Goal: Task Accomplishment & Management: Manage account settings

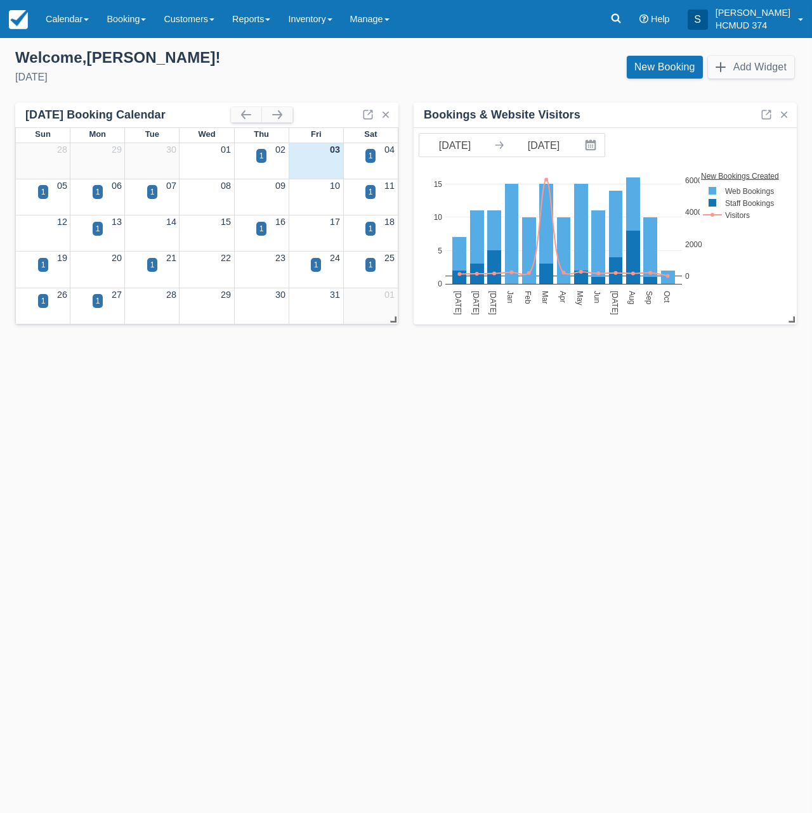
click at [193, 401] on div "Templates help to speed up your product set-up, so you can start taking booking…" at bounding box center [406, 425] width 812 height 775
click at [258, 232] on div "1" at bounding box center [261, 229] width 11 height 14
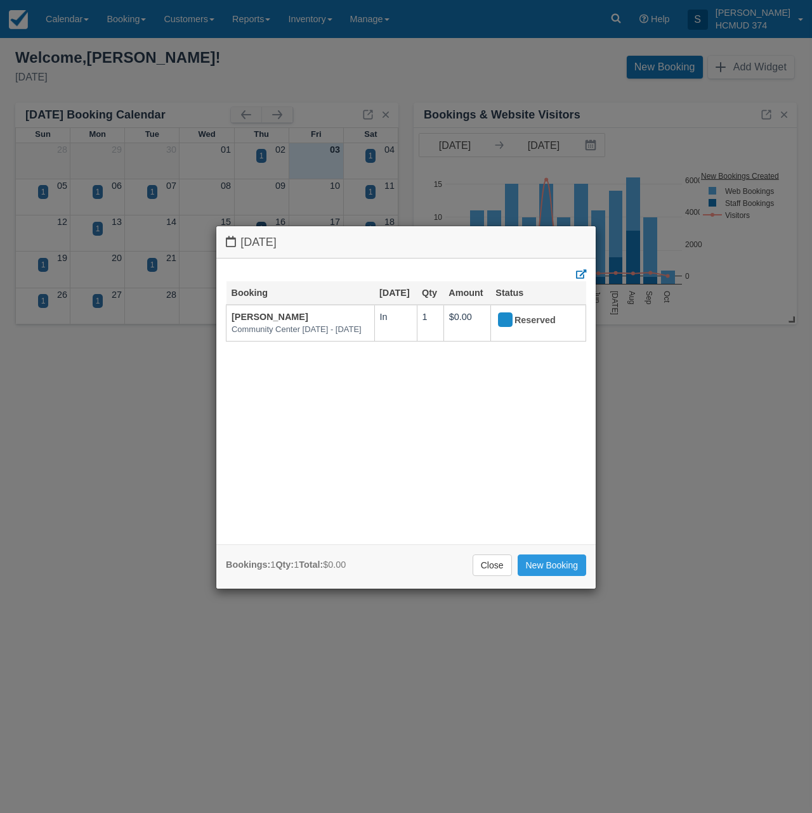
drag, startPoint x: 120, startPoint y: 393, endPoint x: 137, endPoint y: 404, distance: 20.0
click at [121, 394] on div "Thursday October 16 2025 Booking Oct 16 Qty Amount Status Gabriela M Leal Commu…" at bounding box center [406, 406] width 812 height 813
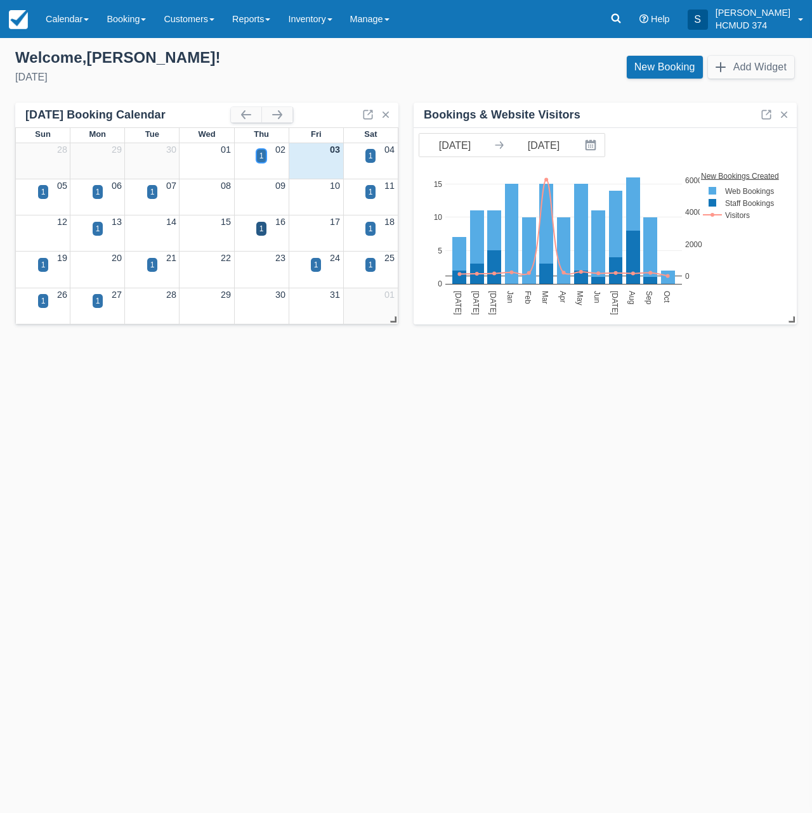
click at [262, 159] on div "1" at bounding box center [261, 155] width 4 height 11
click at [262, 158] on div "1" at bounding box center [261, 155] width 4 height 11
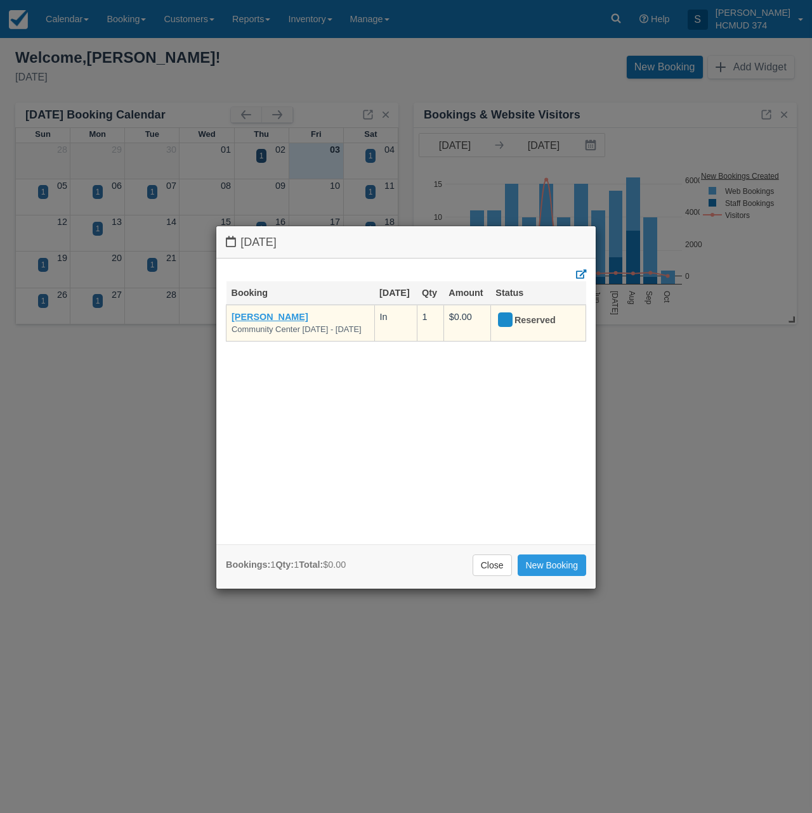
click at [277, 312] on link "Gabriela M Leal" at bounding box center [269, 317] width 77 height 10
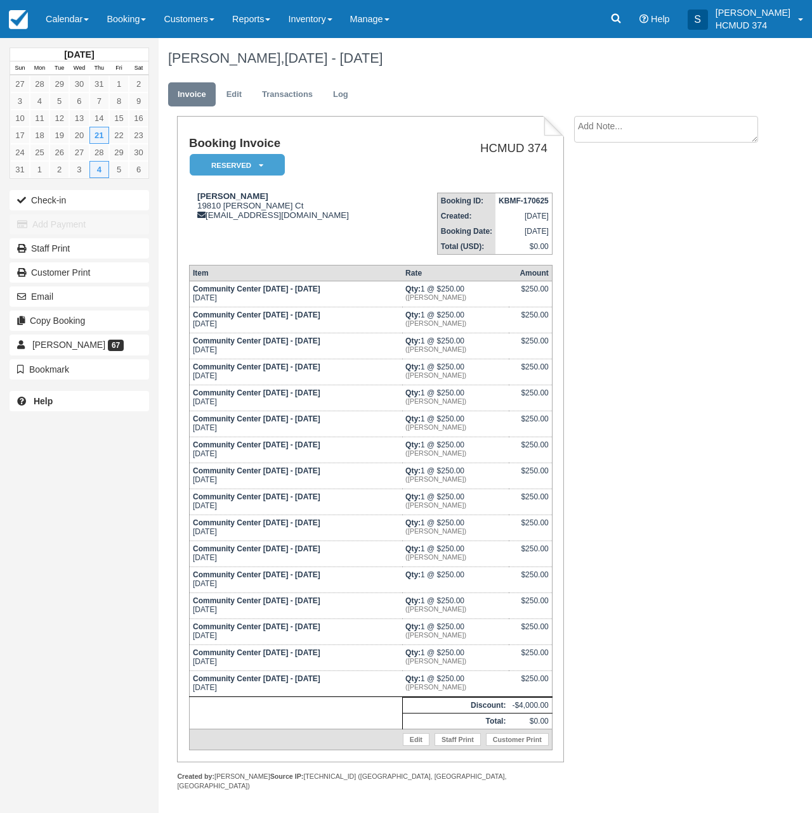
drag, startPoint x: 223, startPoint y: 158, endPoint x: 228, endPoint y: 214, distance: 56.0
click at [223, 159] on em "Reserved" at bounding box center [237, 165] width 95 height 22
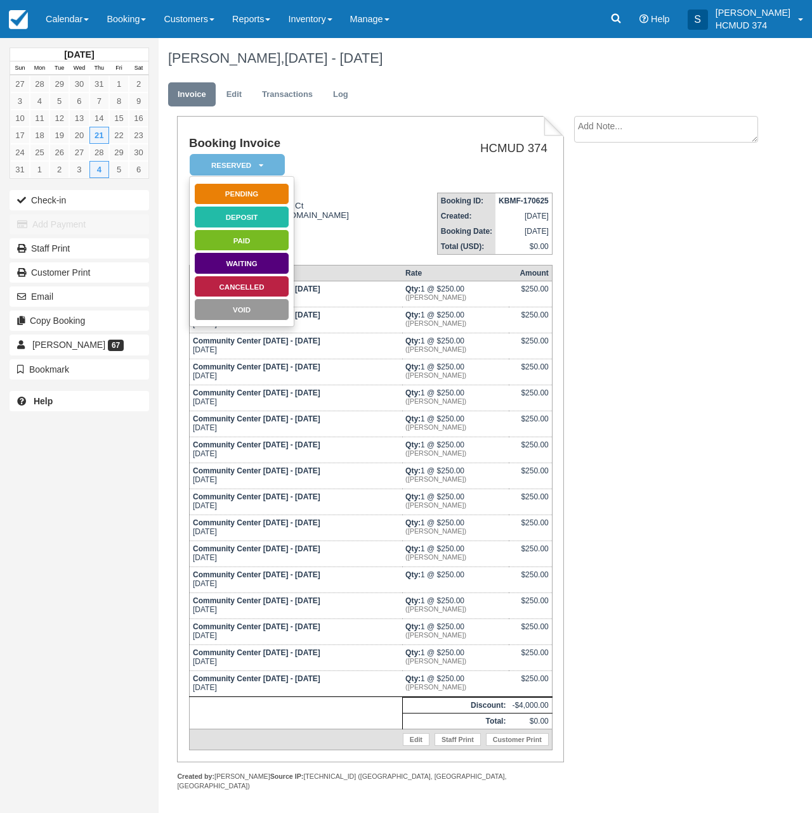
click at [235, 287] on link "Cancelled" at bounding box center [241, 287] width 95 height 22
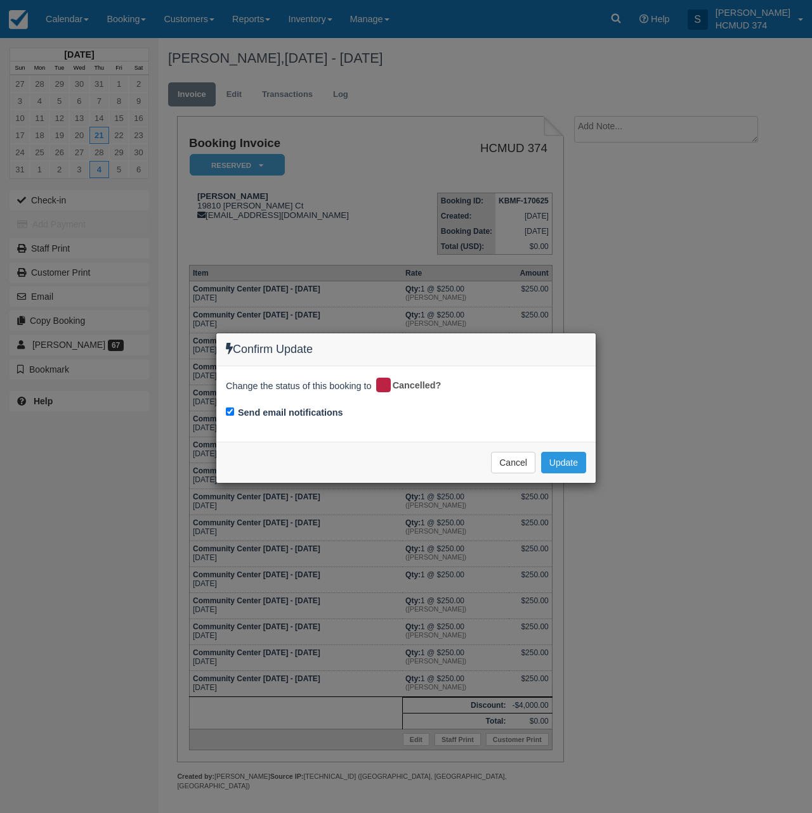
drag, startPoint x: 294, startPoint y: 411, endPoint x: 413, endPoint y: 429, distance: 120.5
click at [294, 411] on label "Send email notifications" at bounding box center [290, 412] width 105 height 13
click at [234, 411] on input "Send email notifications" at bounding box center [230, 412] width 8 height 8
checkbox input "false"
click at [541, 453] on button "Update" at bounding box center [563, 463] width 45 height 22
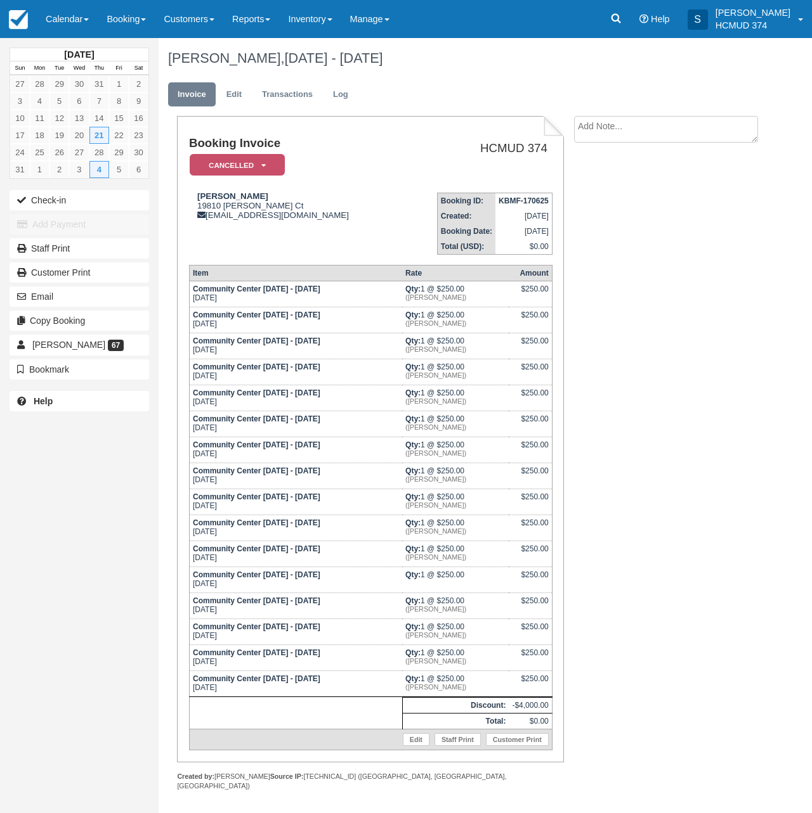
click at [247, 157] on em "Cancelled" at bounding box center [237, 165] width 95 height 22
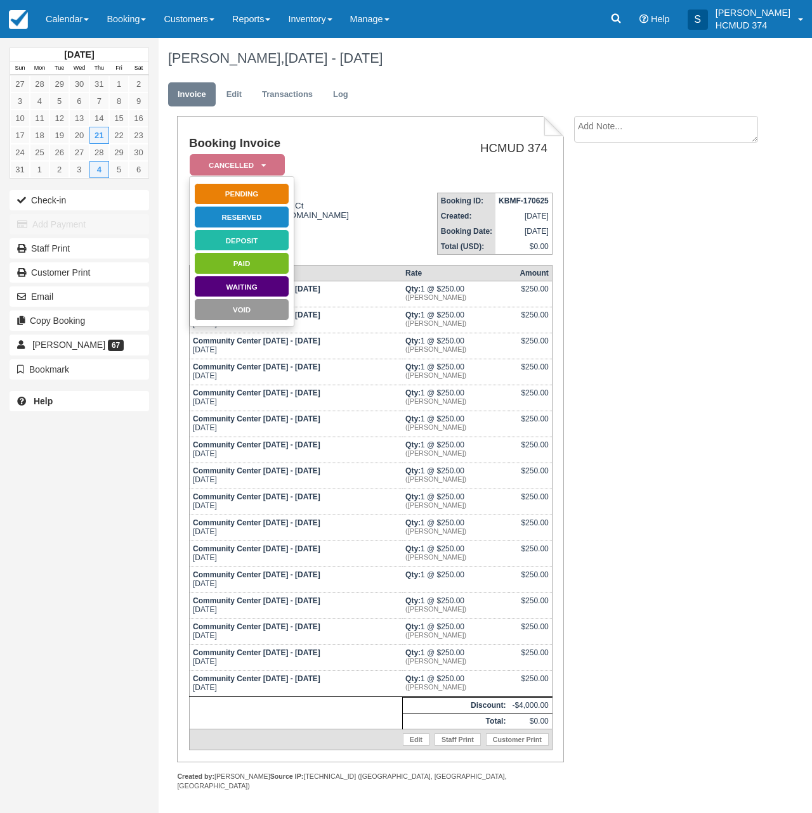
click at [242, 213] on link "Reserved" at bounding box center [241, 217] width 95 height 22
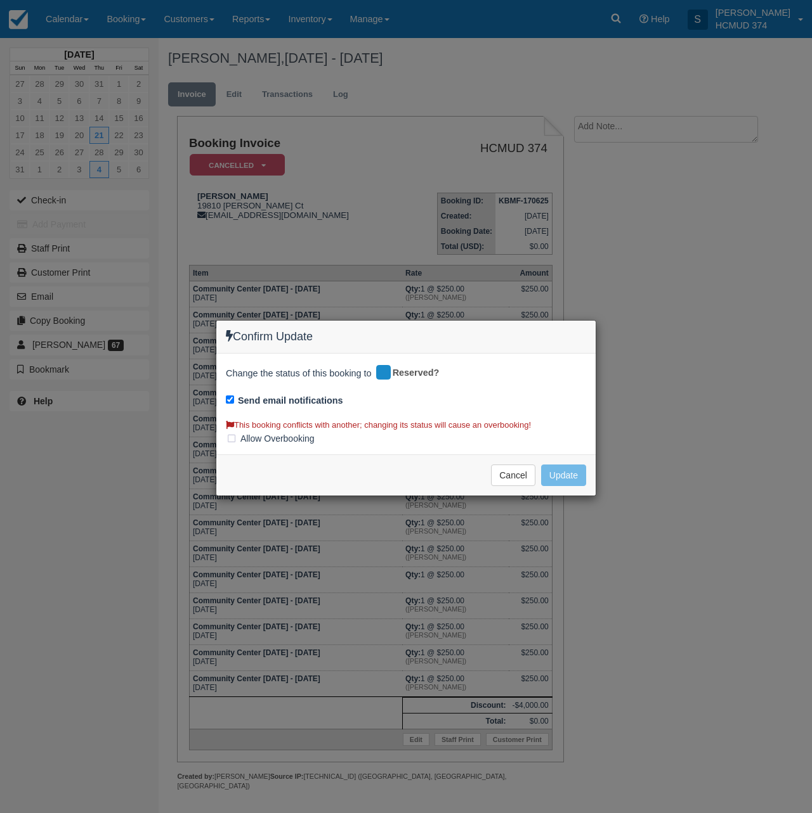
drag, startPoint x: 502, startPoint y: 466, endPoint x: 441, endPoint y: 437, distance: 67.5
click at [502, 466] on button "Cancel" at bounding box center [513, 476] width 44 height 22
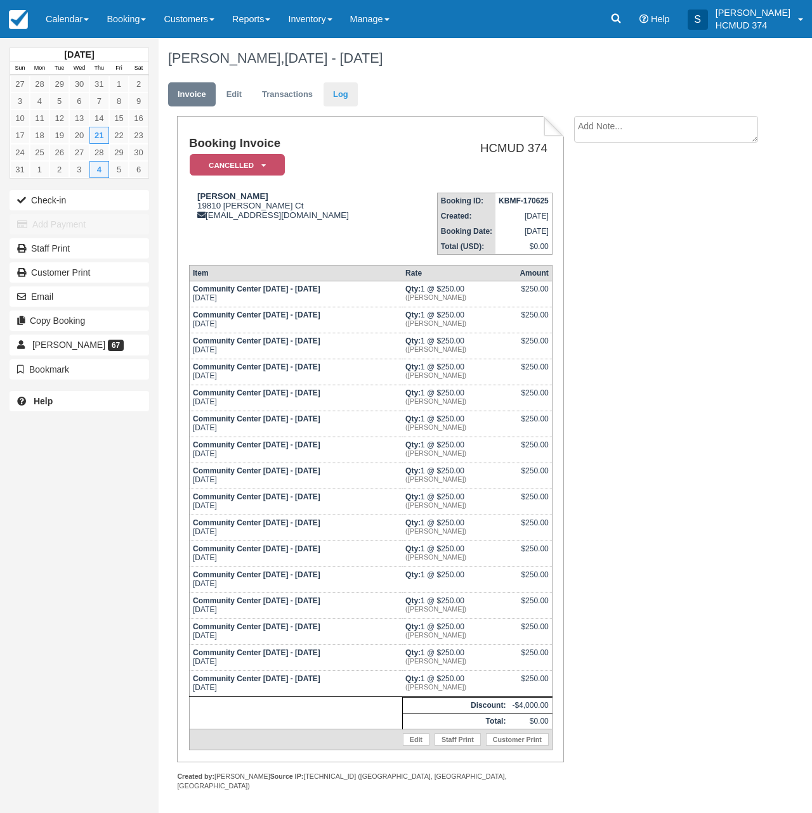
click at [344, 91] on link "Log" at bounding box center [340, 94] width 34 height 25
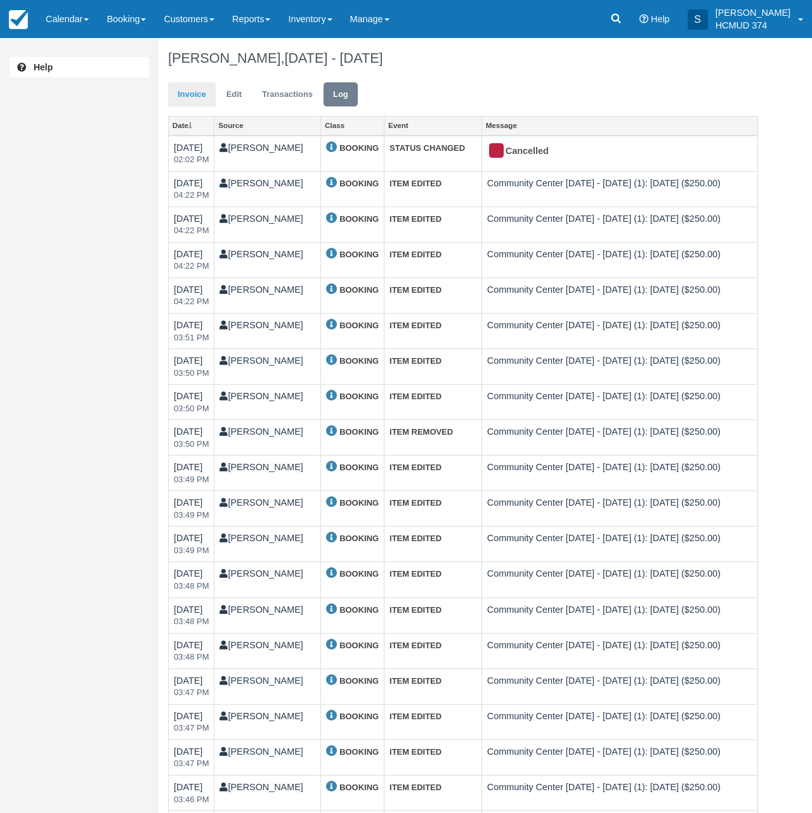
click at [202, 96] on link "Invoice" at bounding box center [192, 94] width 48 height 25
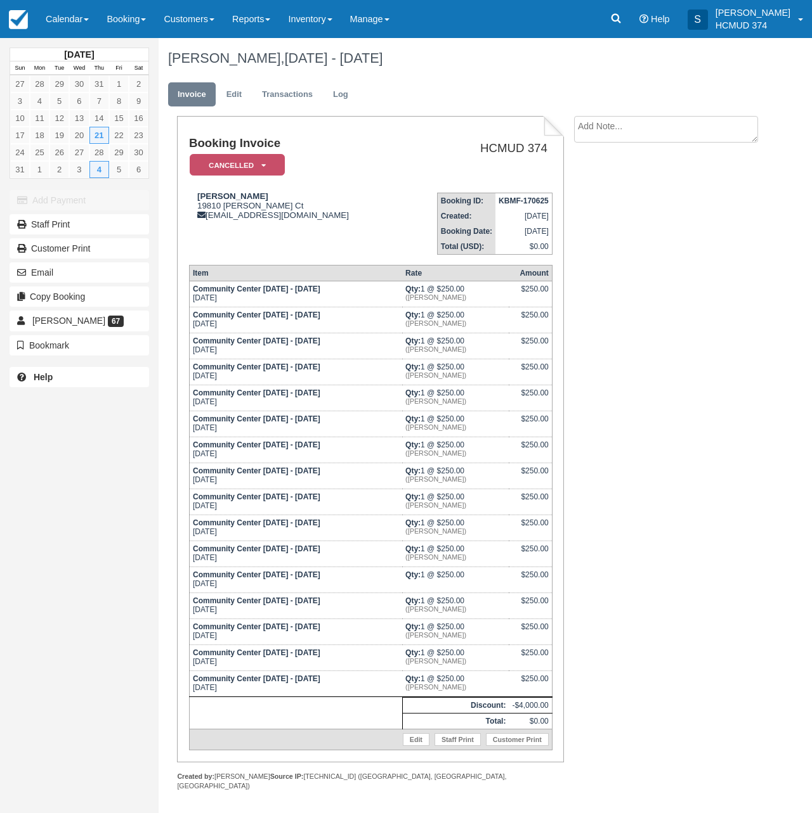
click at [239, 164] on em "Cancelled" at bounding box center [237, 165] width 95 height 22
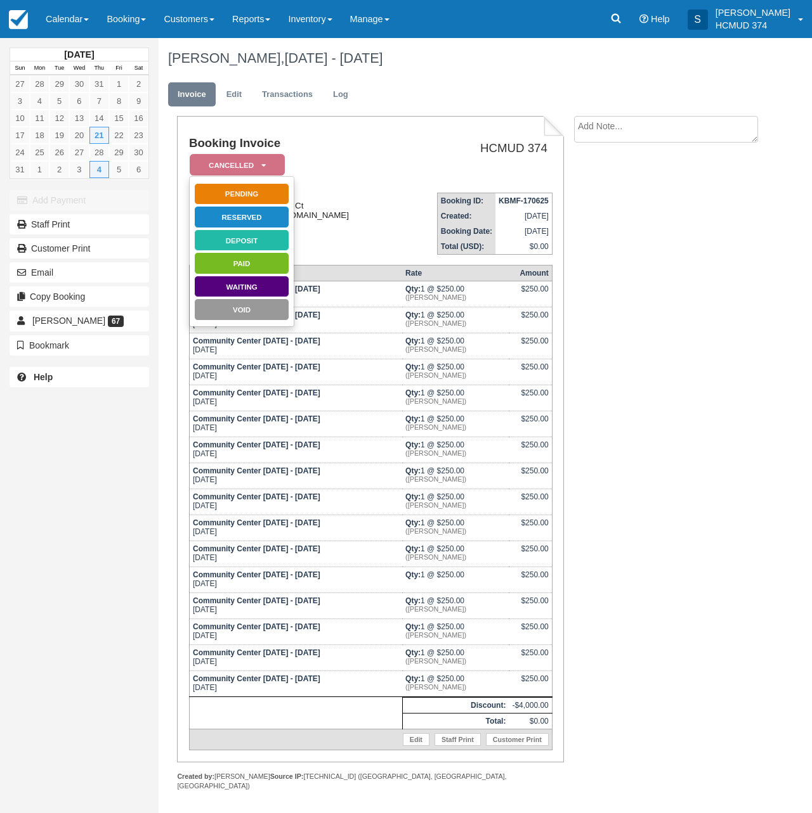
click at [244, 219] on link "Reserved" at bounding box center [241, 217] width 95 height 22
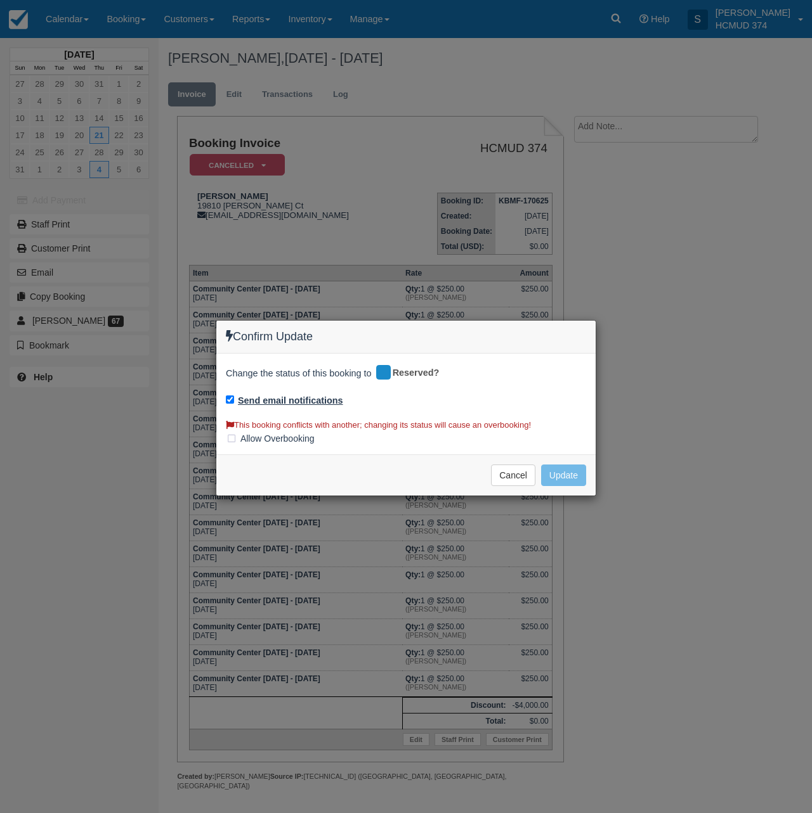
drag, startPoint x: 283, startPoint y: 396, endPoint x: 365, endPoint y: 411, distance: 83.2
click at [283, 396] on label "Send email notifications" at bounding box center [290, 400] width 105 height 13
click at [234, 396] on input "Send email notifications" at bounding box center [230, 400] width 8 height 8
checkbox input "false"
drag, startPoint x: 265, startPoint y: 436, endPoint x: 272, endPoint y: 437, distance: 7.0
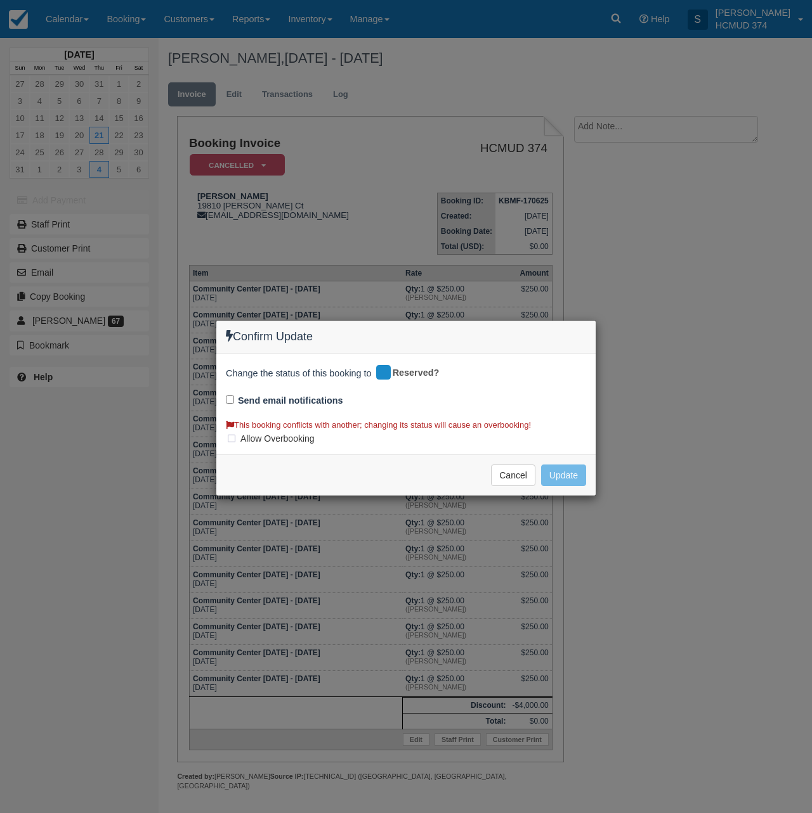
click at [265, 436] on label "Allow Overbooking" at bounding box center [274, 438] width 97 height 19
checkbox input "true"
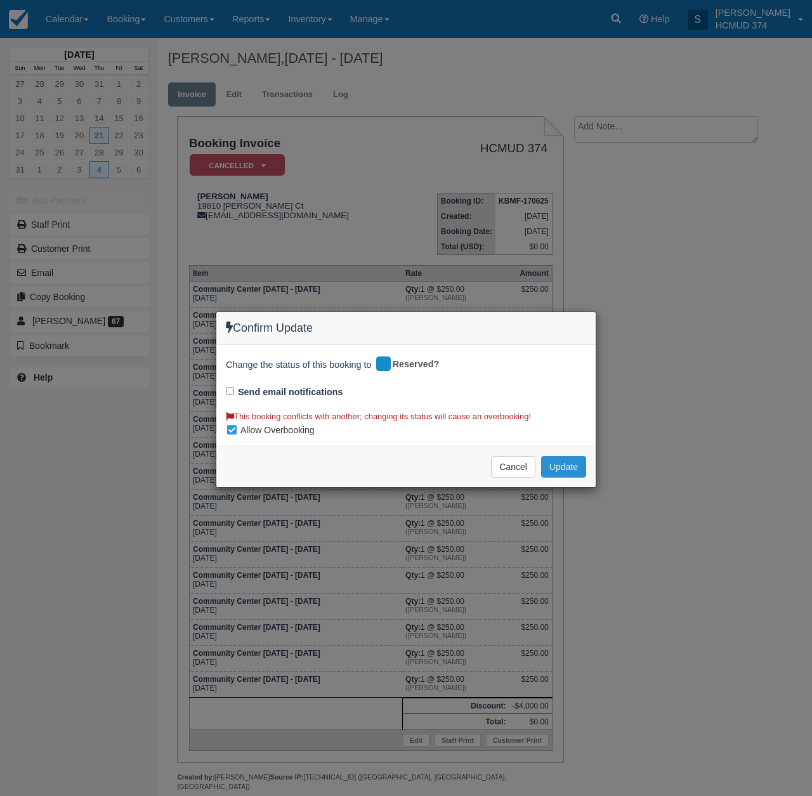
click at [582, 458] on button "Update" at bounding box center [563, 467] width 45 height 22
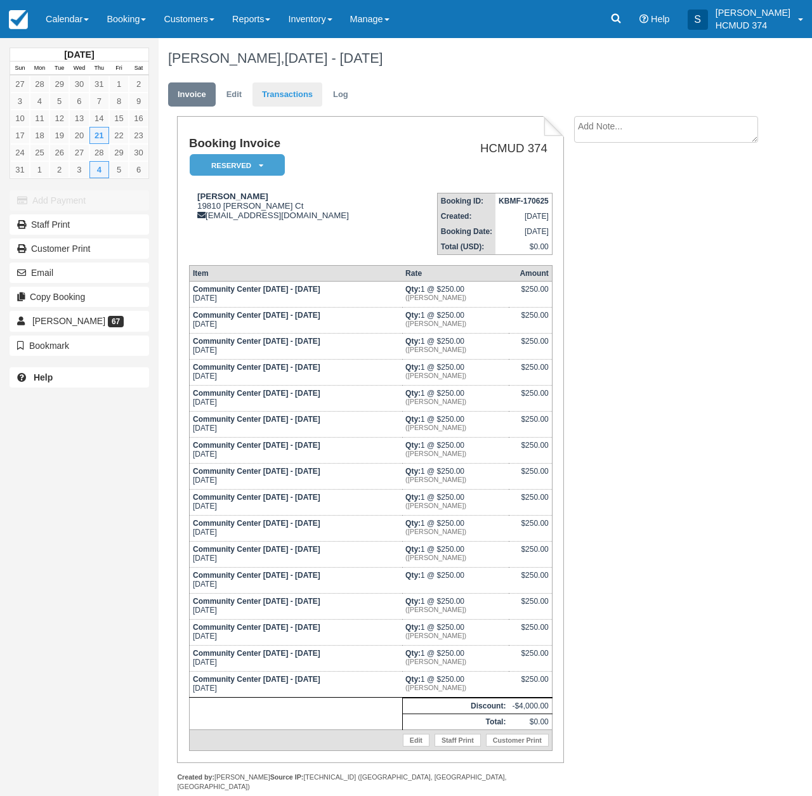
click at [285, 91] on link "Transactions" at bounding box center [287, 94] width 70 height 25
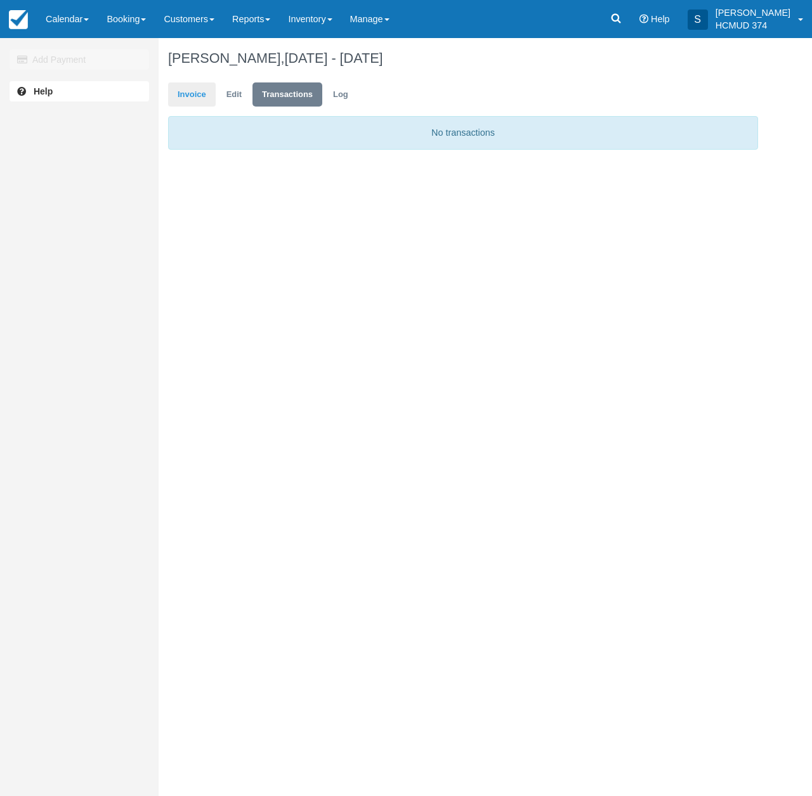
click at [205, 89] on link "Invoice" at bounding box center [192, 94] width 48 height 25
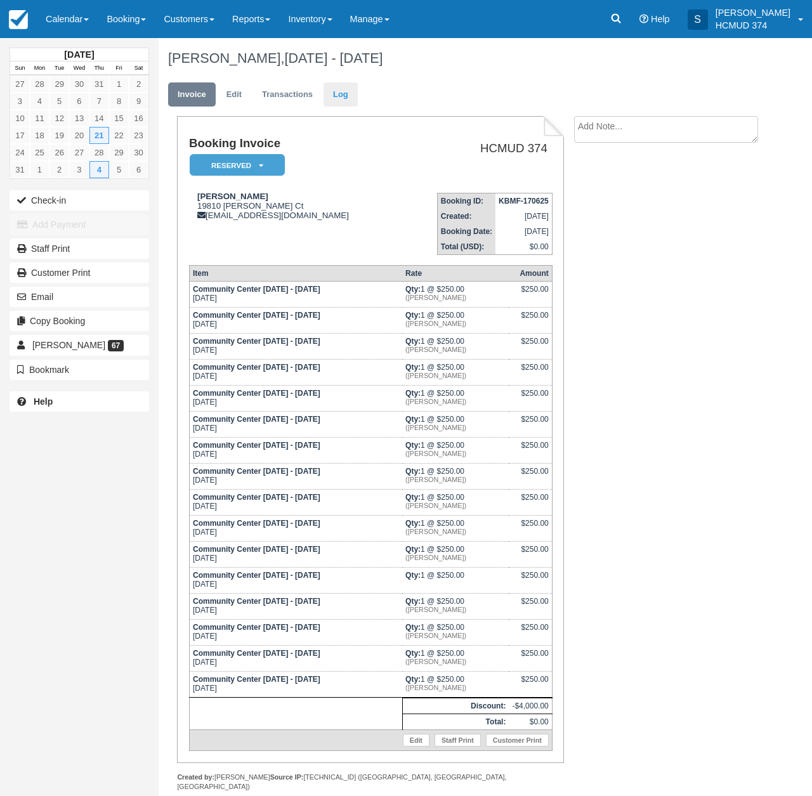
click at [335, 95] on link "Log" at bounding box center [340, 94] width 34 height 25
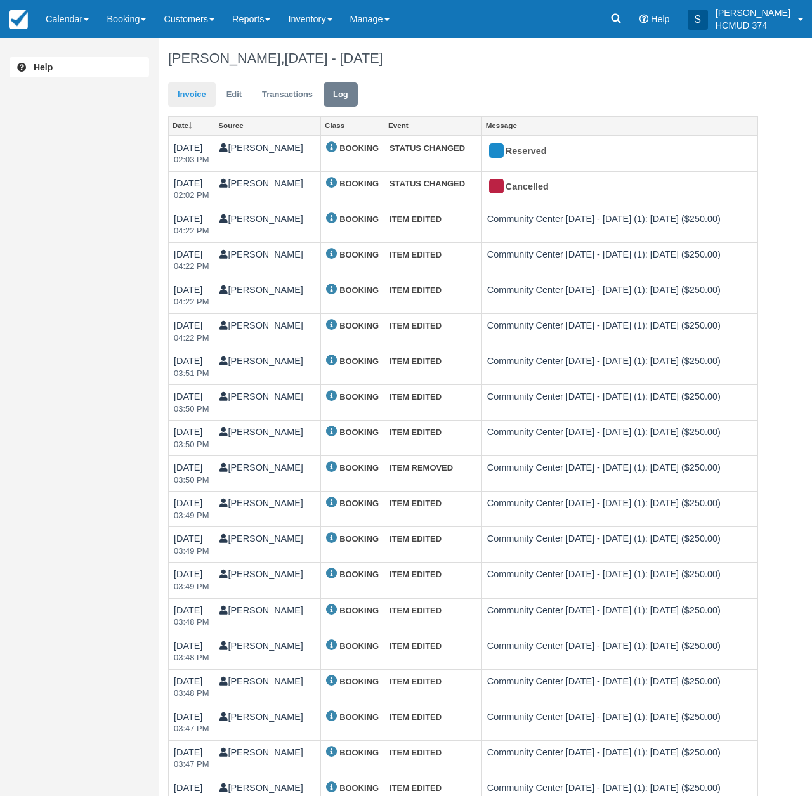
click at [186, 97] on link "Invoice" at bounding box center [192, 94] width 48 height 25
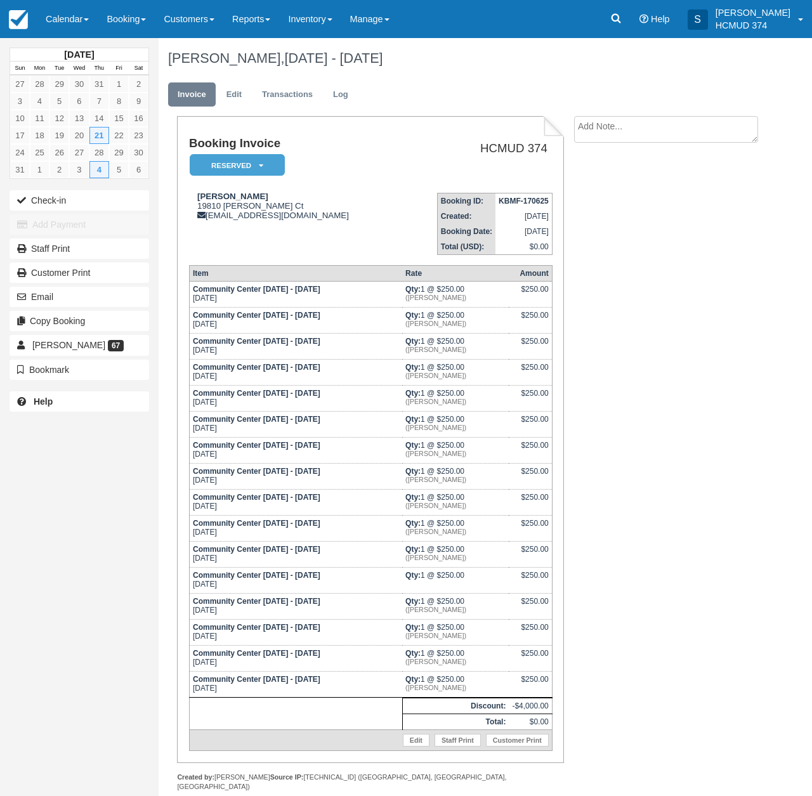
click at [287, 587] on td "Community Center Monday - Thursday Thu Mar 5, 2026" at bounding box center [295, 580] width 213 height 26
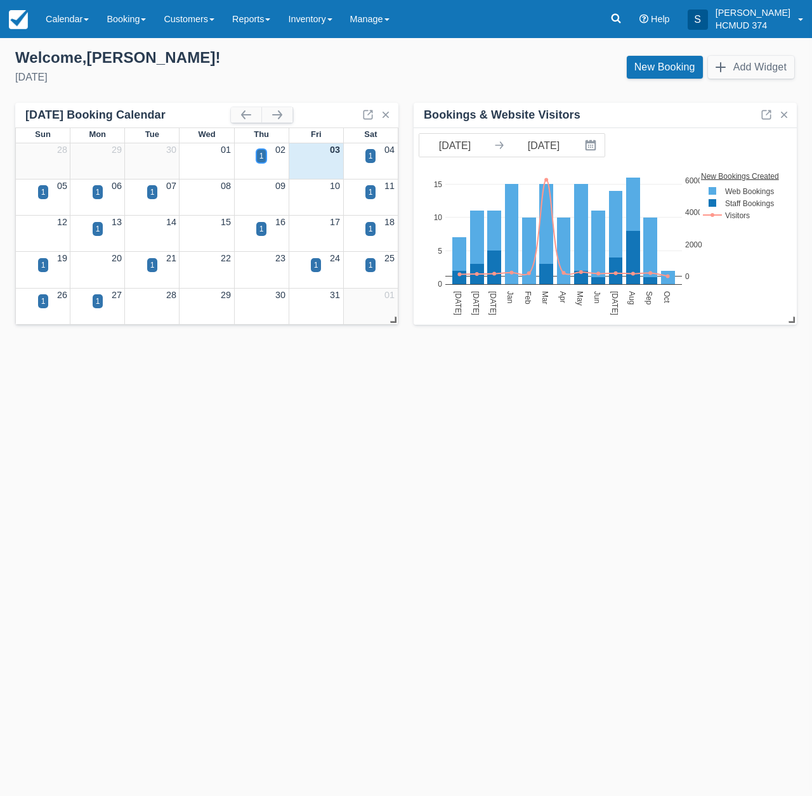
click at [262, 156] on div "1" at bounding box center [261, 155] width 4 height 11
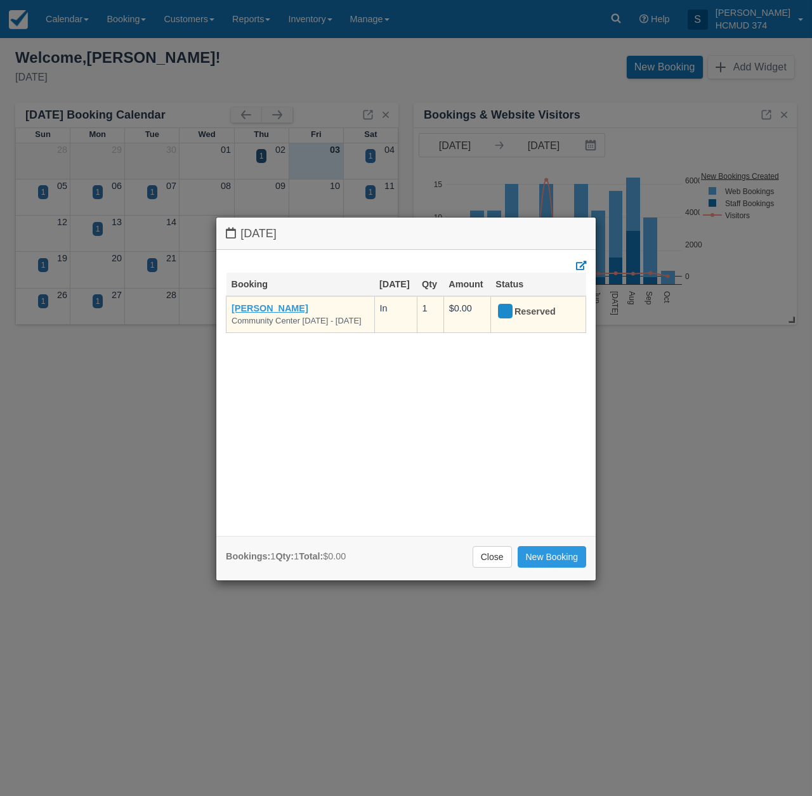
drag, startPoint x: 271, startPoint y: 305, endPoint x: 296, endPoint y: 301, distance: 25.0
click at [271, 305] on link "[PERSON_NAME]" at bounding box center [269, 308] width 77 height 10
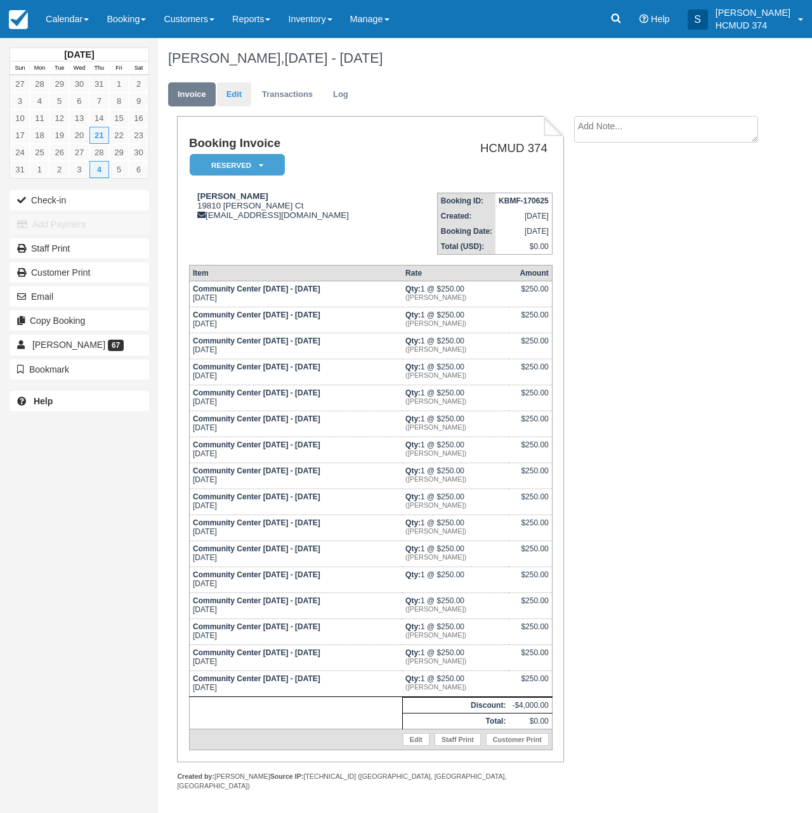
click at [236, 94] on link "Edit" at bounding box center [234, 94] width 34 height 25
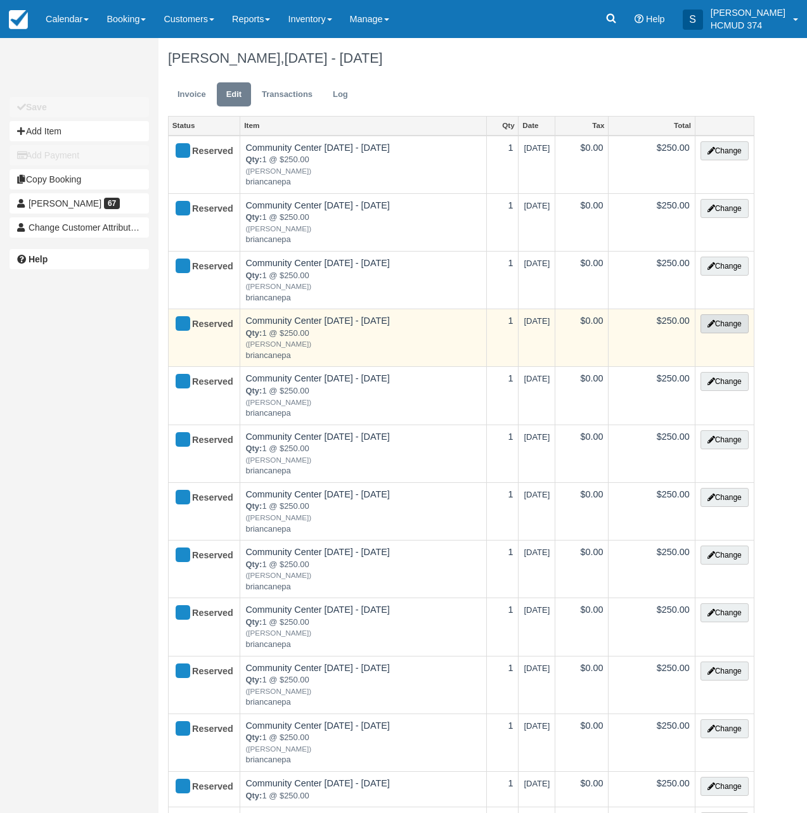
click at [728, 321] on button "Change" at bounding box center [725, 323] width 48 height 19
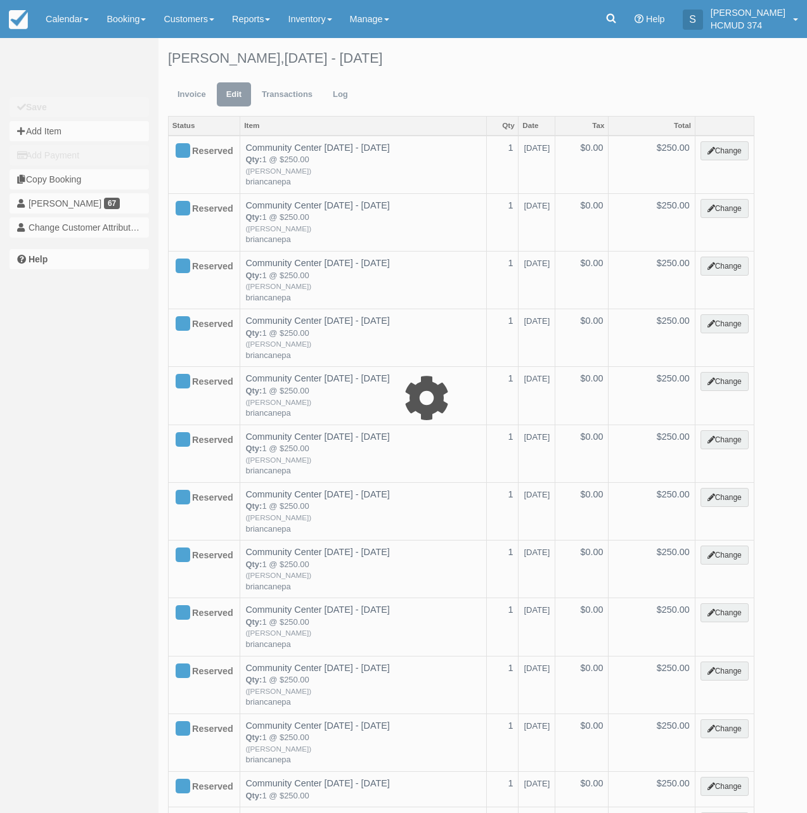
type input "250.00"
type input "briancanepa"
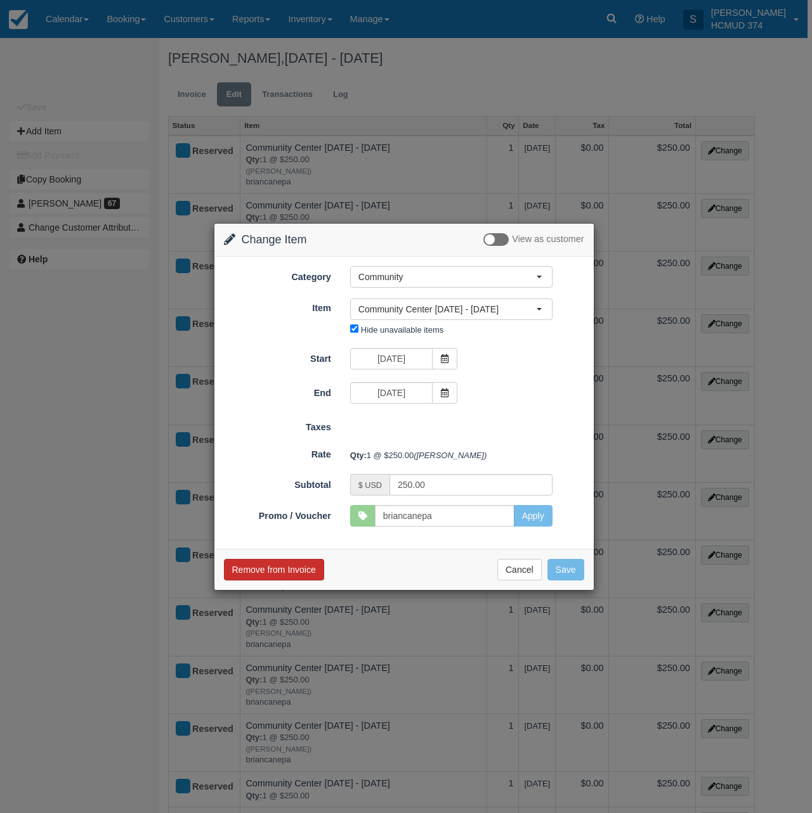
click at [281, 568] on button "Remove from Invoice" at bounding box center [274, 570] width 100 height 22
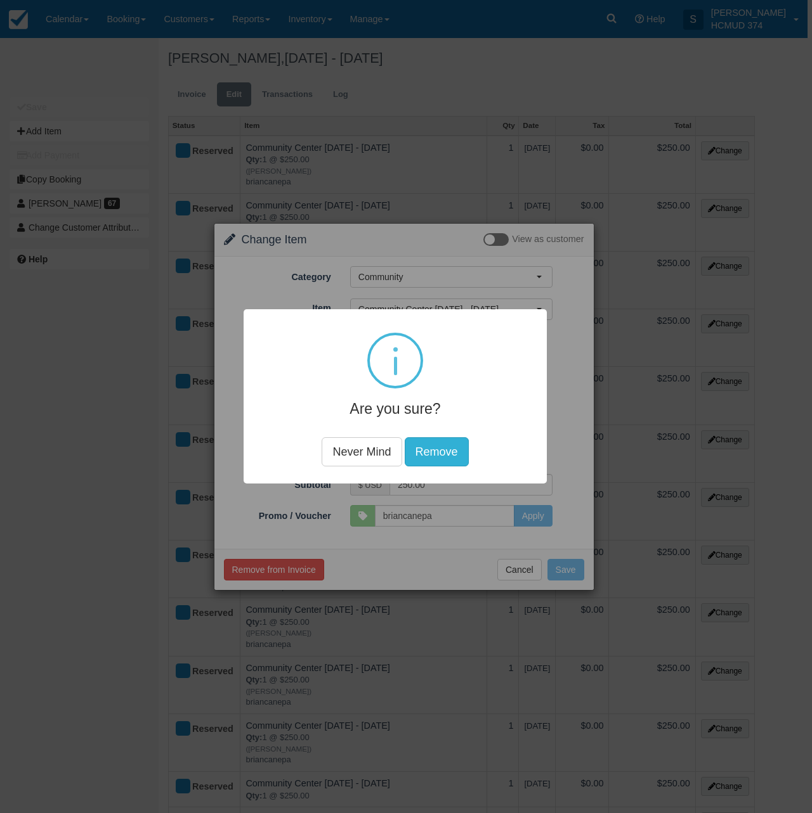
click at [427, 447] on button "Remove" at bounding box center [436, 451] width 64 height 29
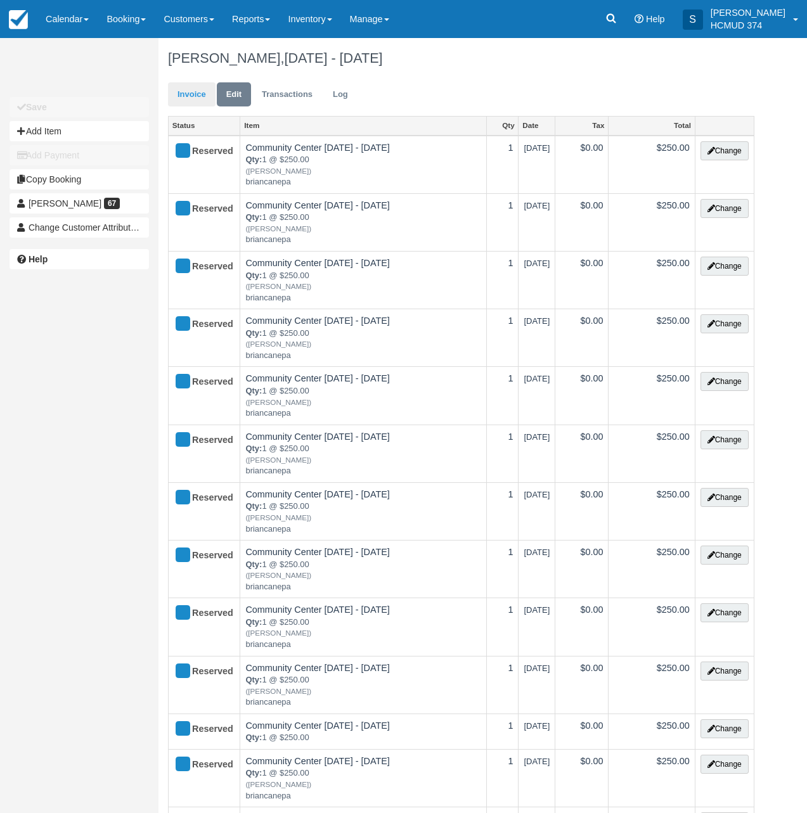
click at [196, 93] on link "Invoice" at bounding box center [192, 94] width 48 height 25
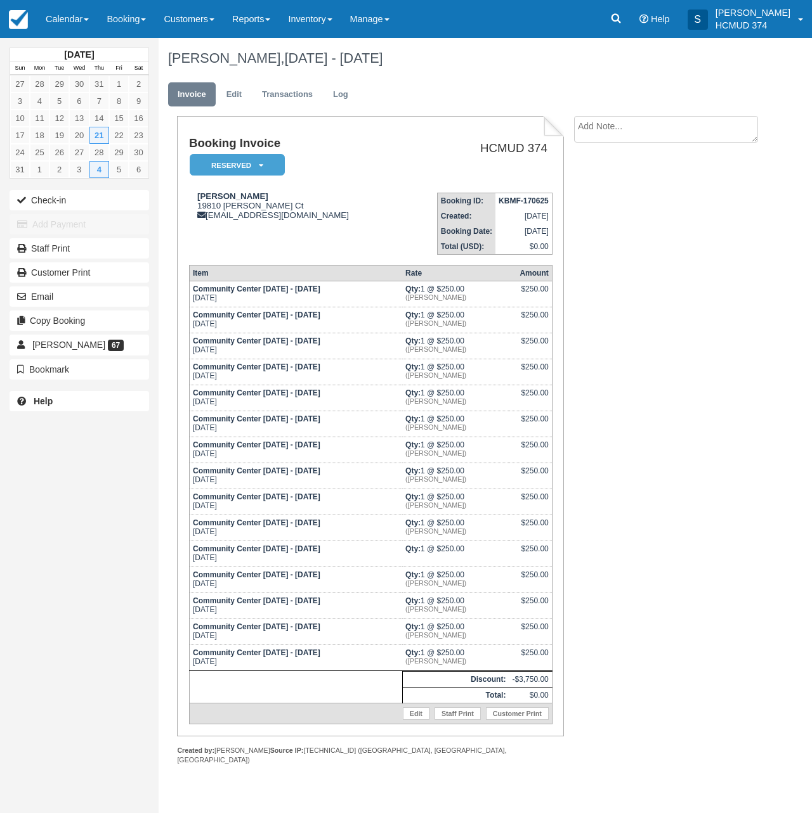
click at [623, 491] on div "Booking Invoice Reserved   Pending Deposit Paid Waiting Cancelled Void HCMUD 37…" at bounding box center [463, 454] width 609 height 676
click at [467, 561] on td "Qty: 1 @ $250.00" at bounding box center [455, 554] width 107 height 26
click at [232, 93] on link "Edit" at bounding box center [234, 94] width 34 height 25
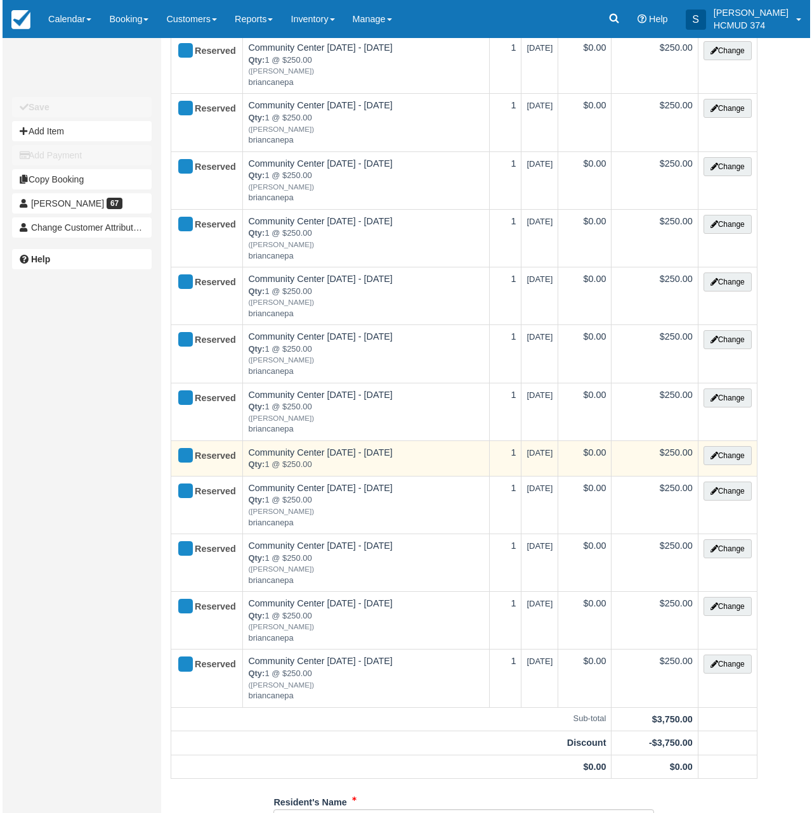
scroll to position [273, 0]
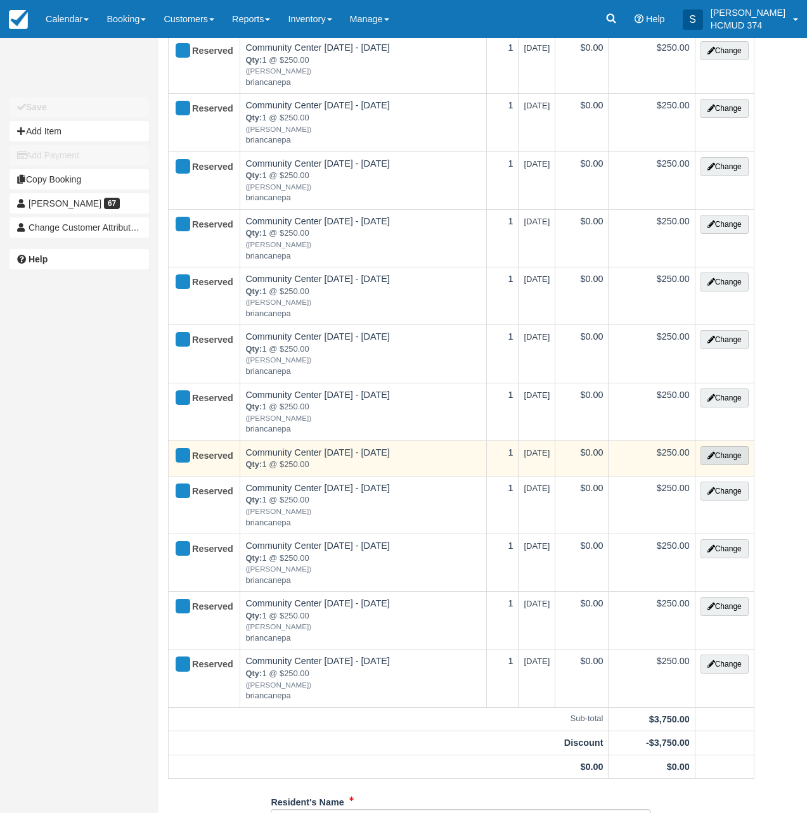
click at [717, 448] on button "Change" at bounding box center [725, 455] width 48 height 19
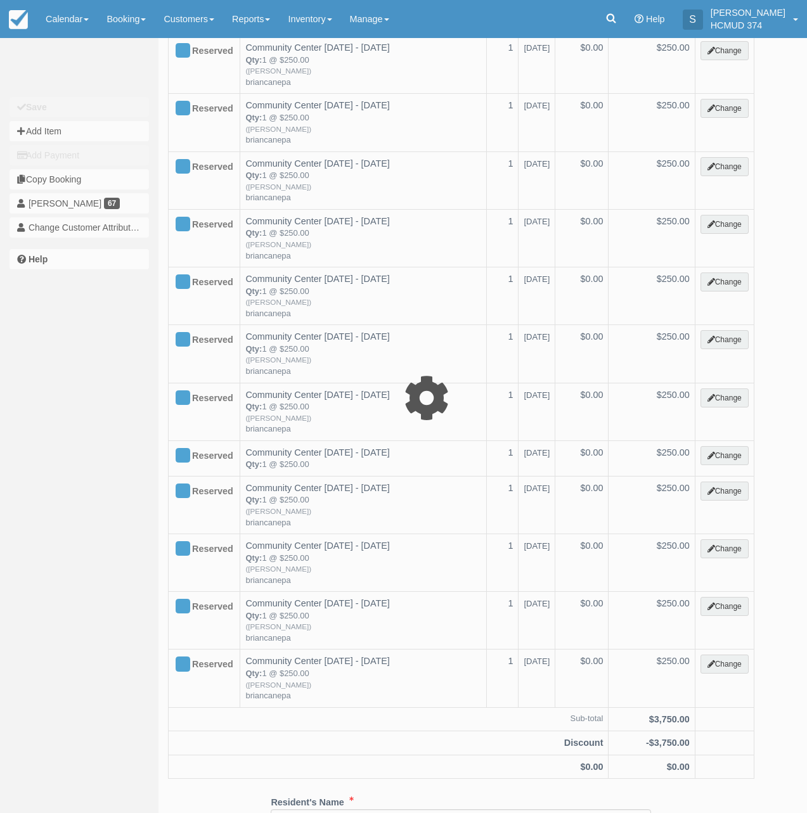
type input "250.00"
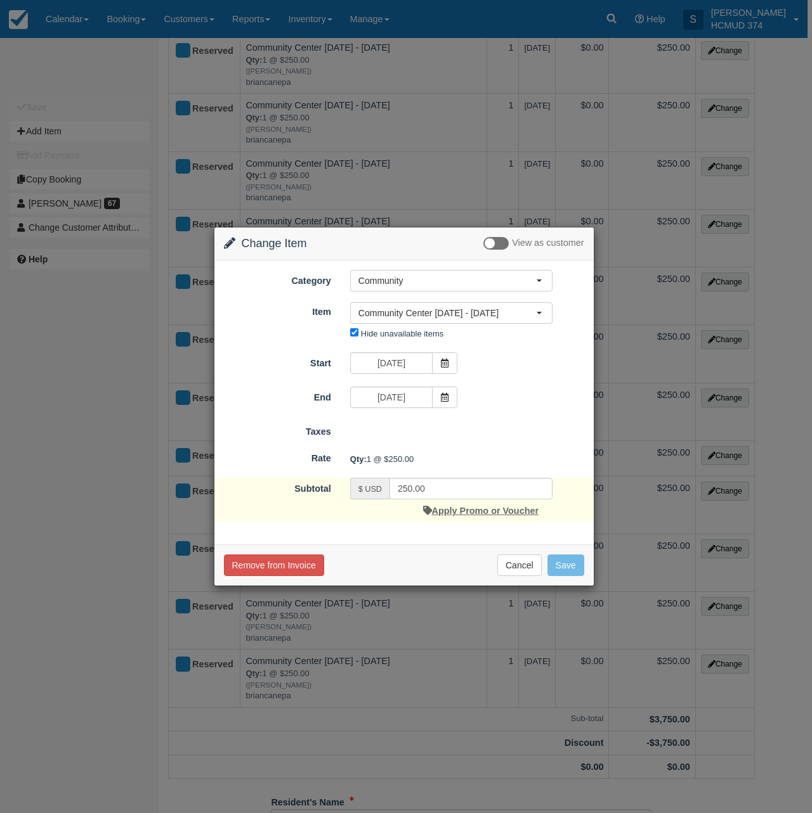
click at [457, 508] on link "Apply Promo or Voucher" at bounding box center [480, 511] width 115 height 10
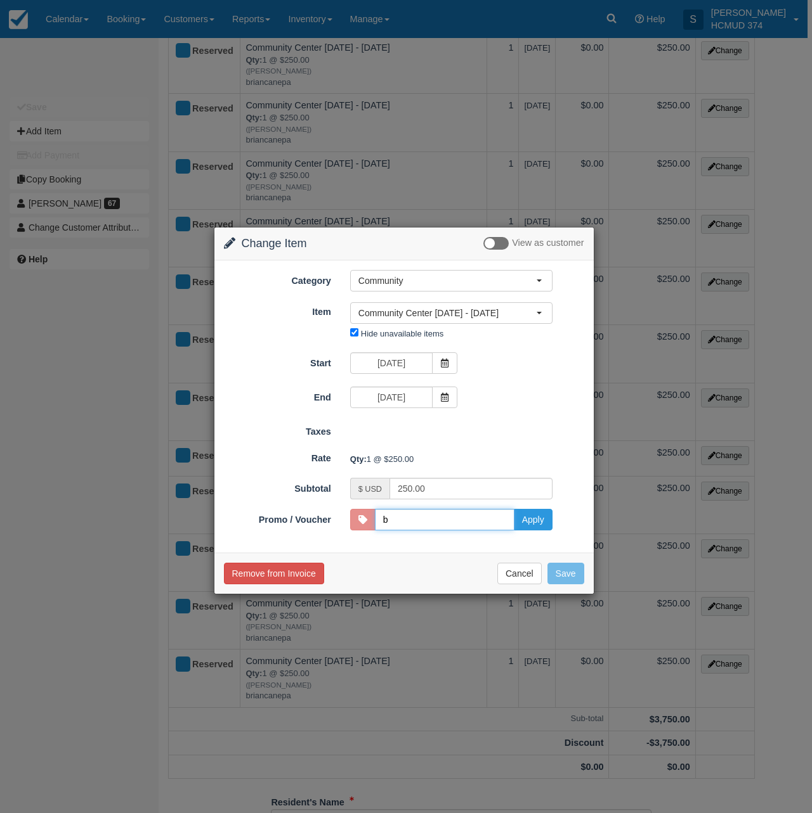
click at [408, 528] on input "b" at bounding box center [444, 520] width 139 height 22
type input "briancanepa"
click at [535, 521] on button "Apply" at bounding box center [533, 520] width 39 height 22
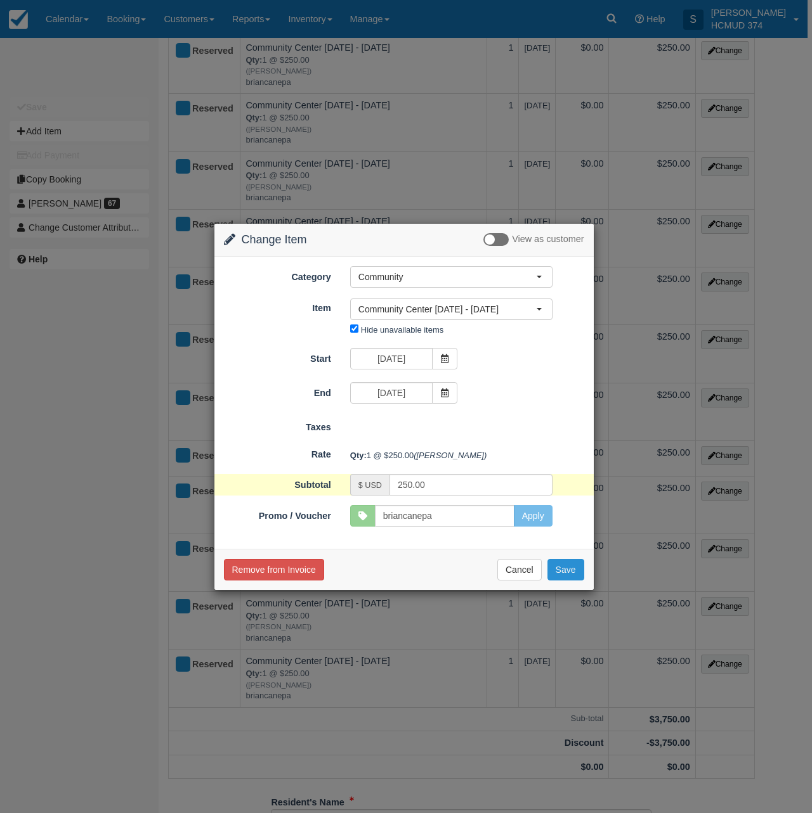
click at [558, 578] on button "Save" at bounding box center [565, 570] width 37 height 22
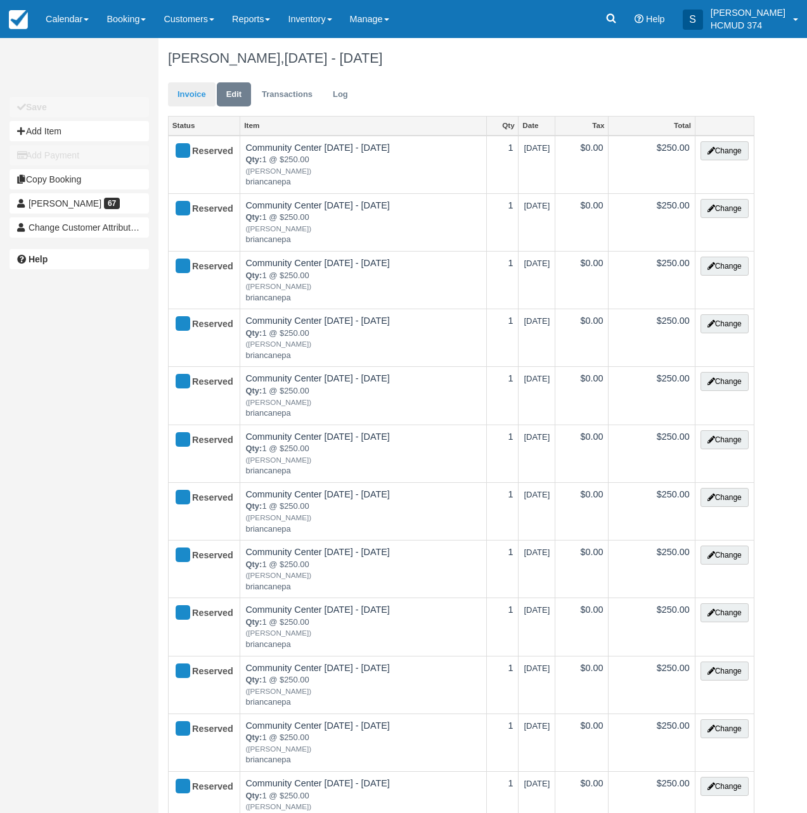
click at [191, 84] on link "Invoice" at bounding box center [192, 94] width 48 height 25
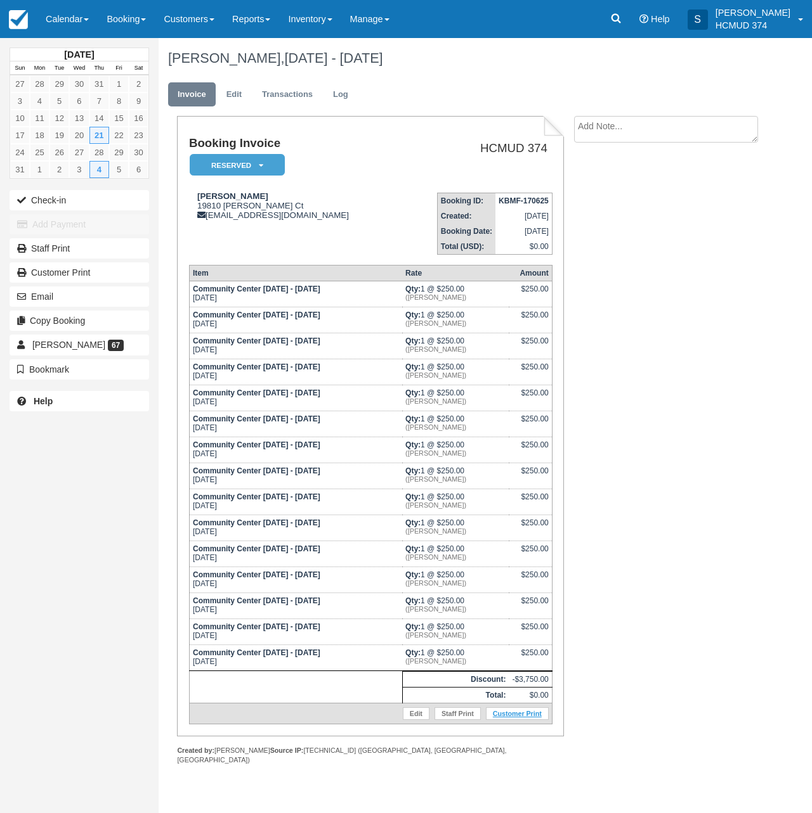
click at [511, 717] on link "Customer Print" at bounding box center [517, 714] width 63 height 13
click at [92, 564] on div "[DATE] Sun Mon Tue Wed Thu Fri Sat 27 28 29 30 31 1 2 3 4 5 6 7 8 9 10 11 12 13…" at bounding box center [79, 406] width 159 height 813
